Goal: Task Accomplishment & Management: Manage account settings

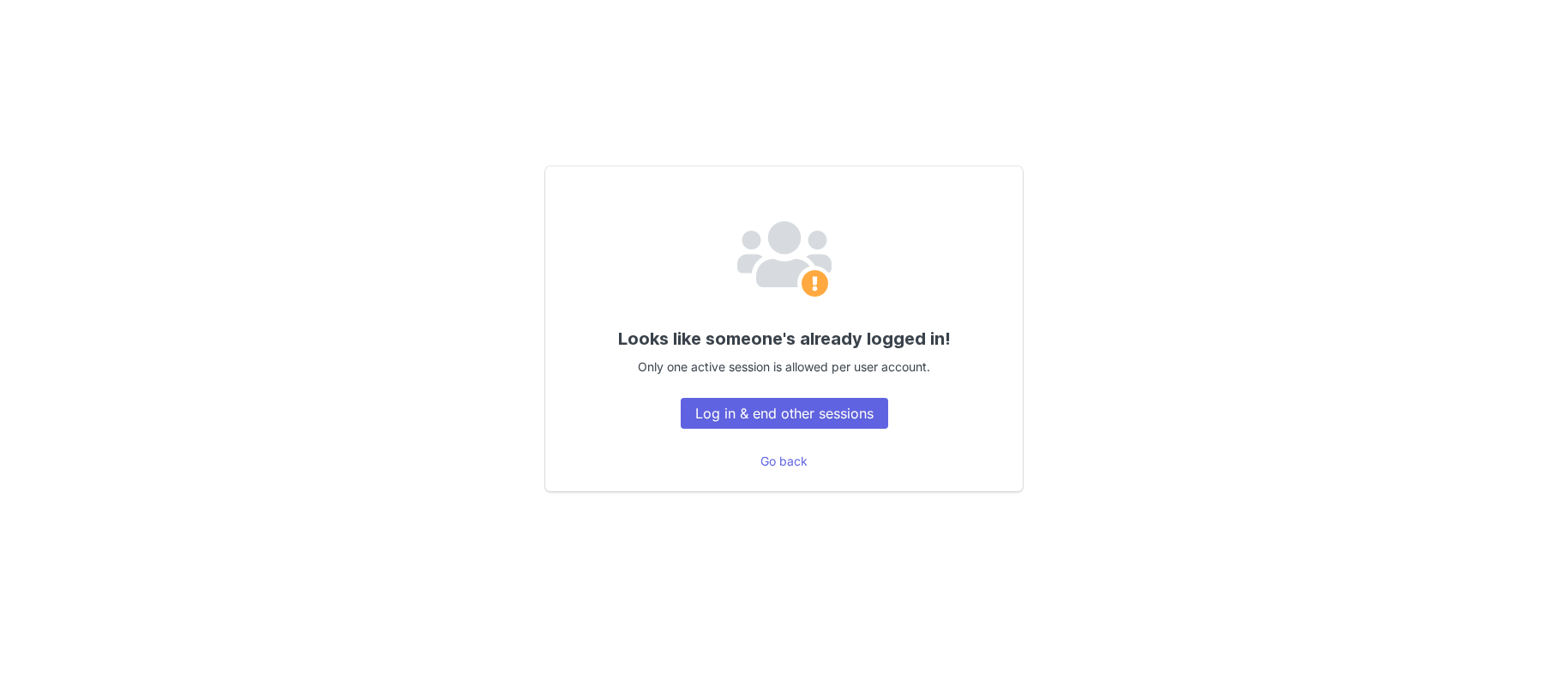
click at [771, 558] on div "Looks like someone's already logged in! Only one active session is allowed per …" at bounding box center [784, 349] width 1568 height 698
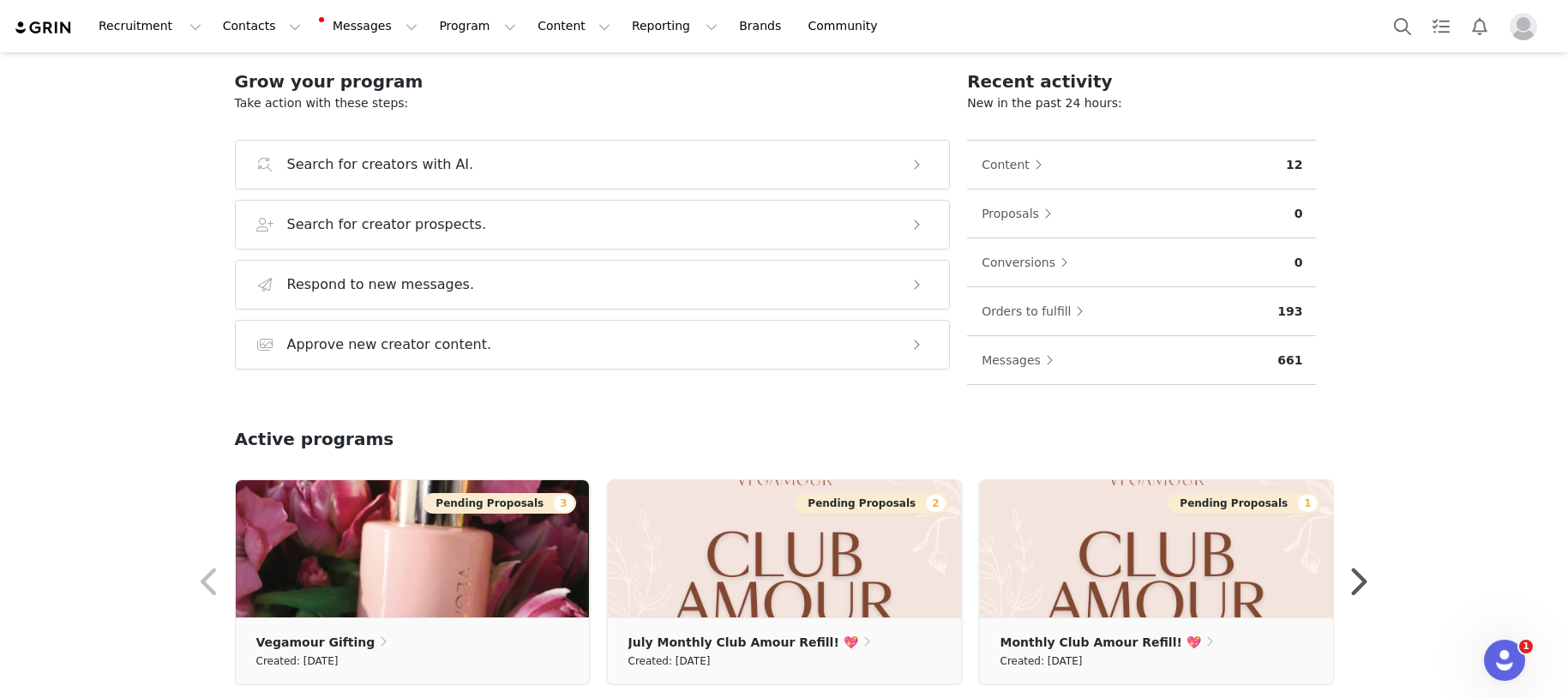
scroll to position [287, 0]
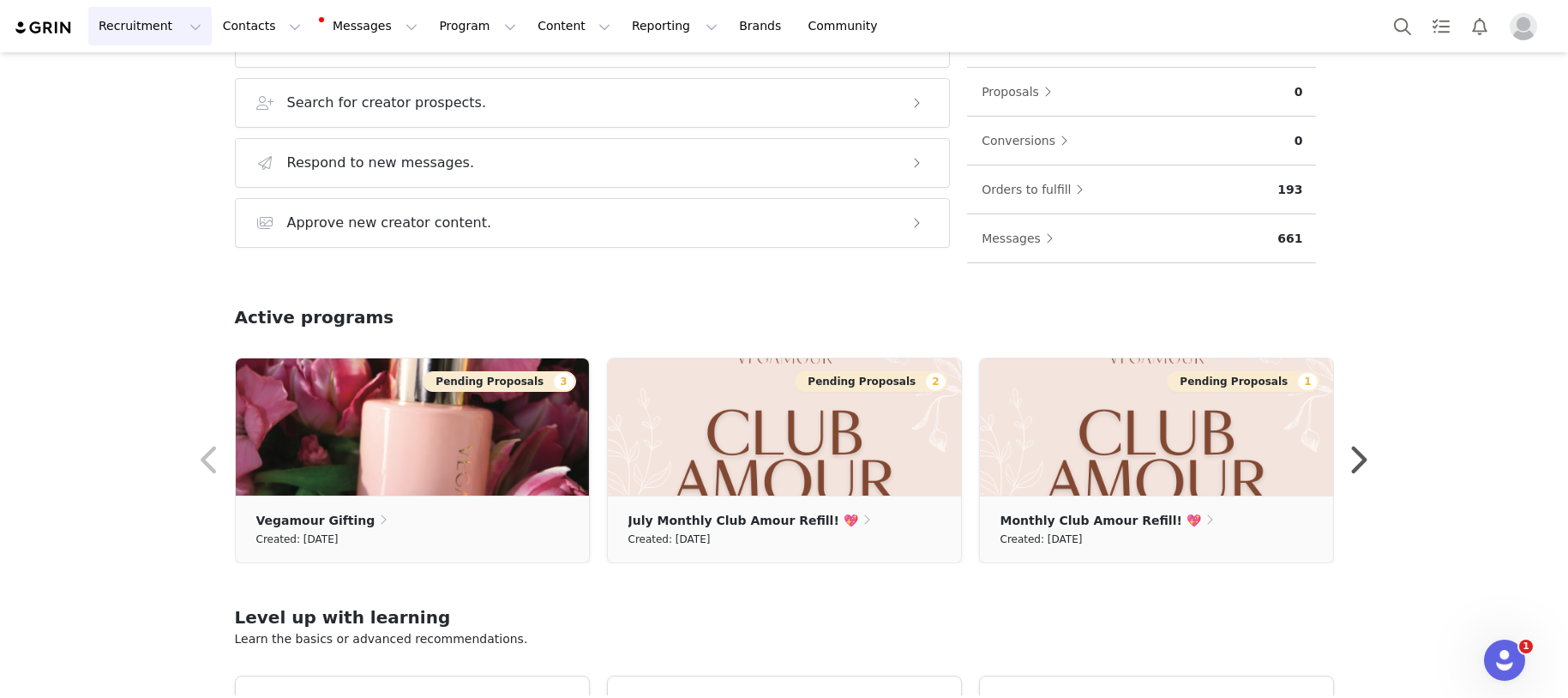
click at [136, 37] on button "Recruitment Recruitment" at bounding box center [150, 26] width 124 height 39
click at [163, 150] on link "Landing Pages" at bounding box center [174, 140] width 170 height 32
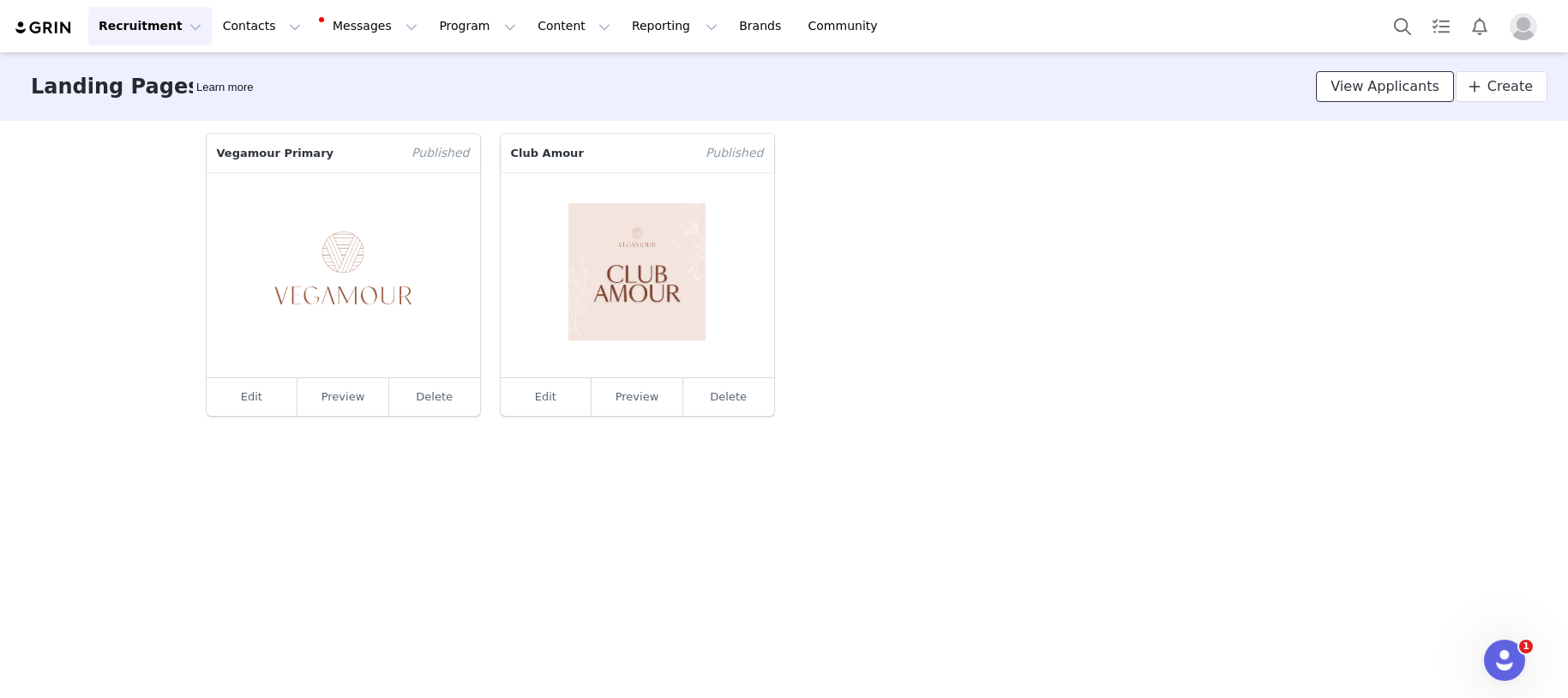
click at [1422, 94] on span "View Applicants" at bounding box center [1385, 87] width 109 height 21
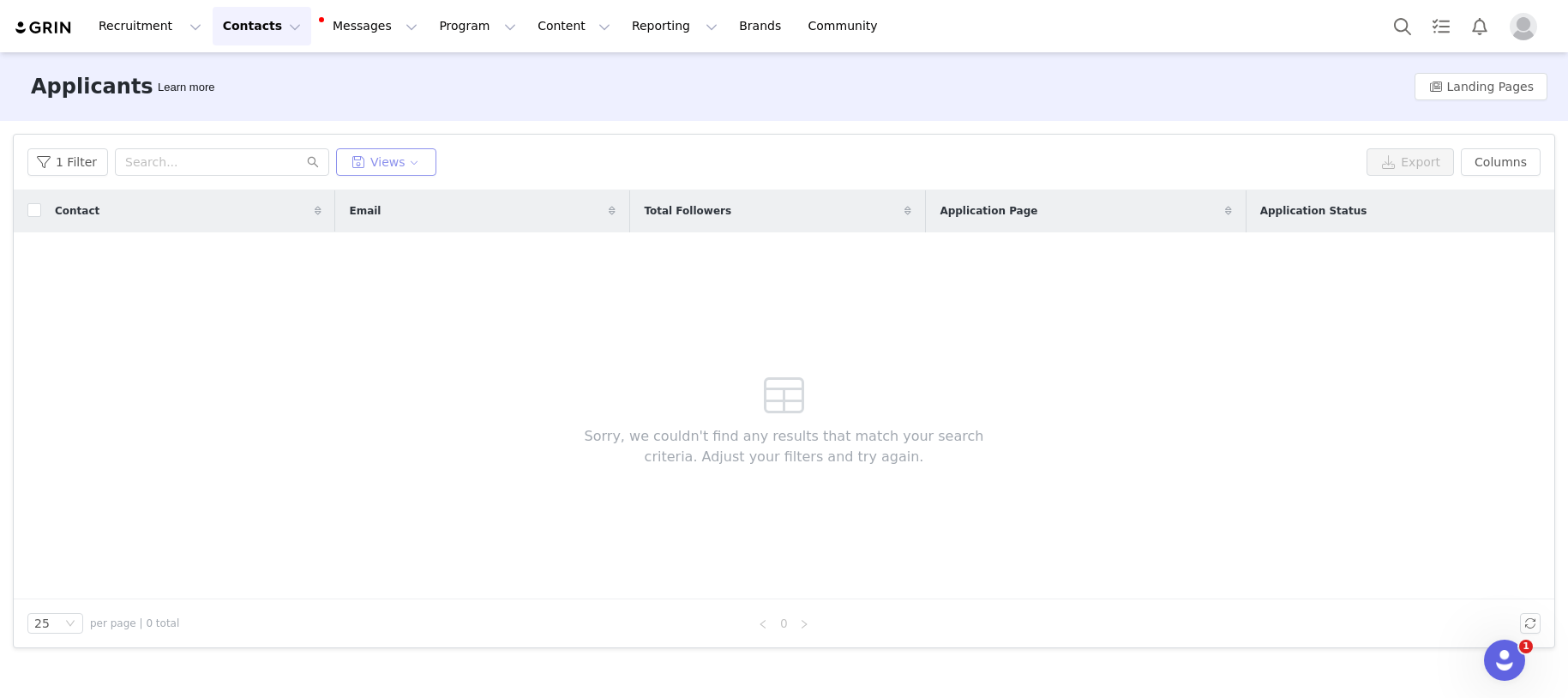
click at [414, 173] on button "Views" at bounding box center [386, 162] width 100 height 27
click at [411, 240] on button "*Club Amour Applicants" at bounding box center [428, 230] width 173 height 27
